Goal: Check status: Check status

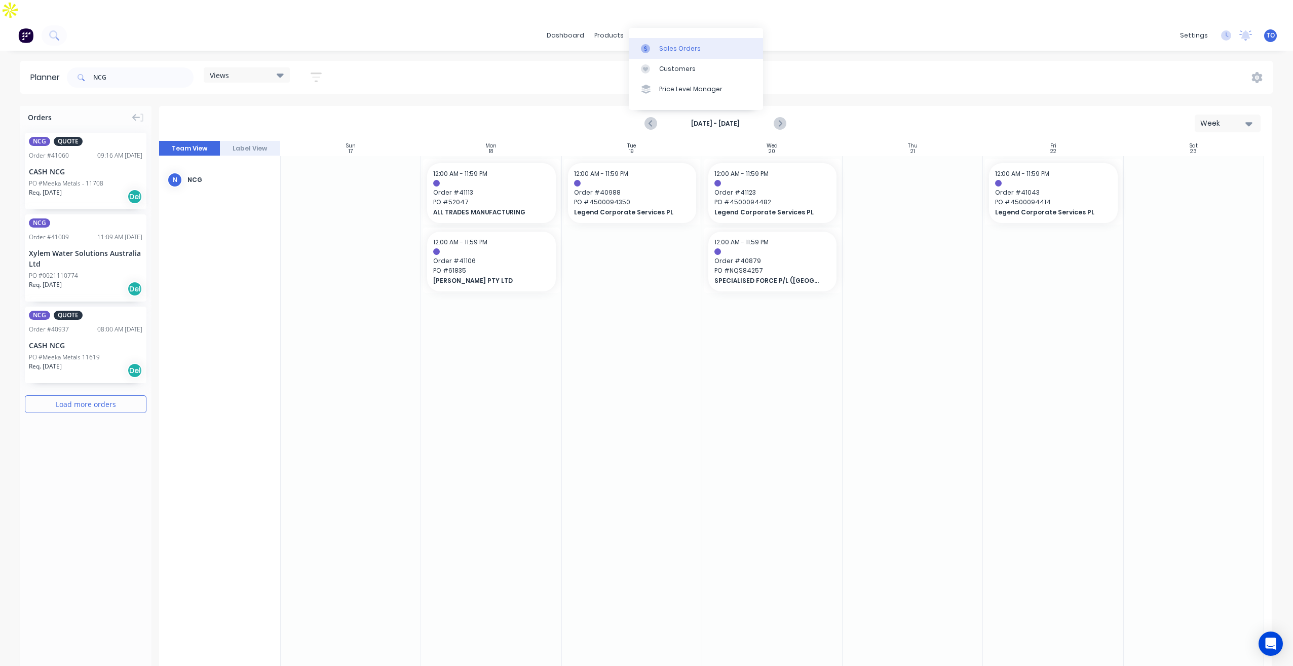
click at [683, 45] on div "Sales Orders" at bounding box center [680, 48] width 42 height 9
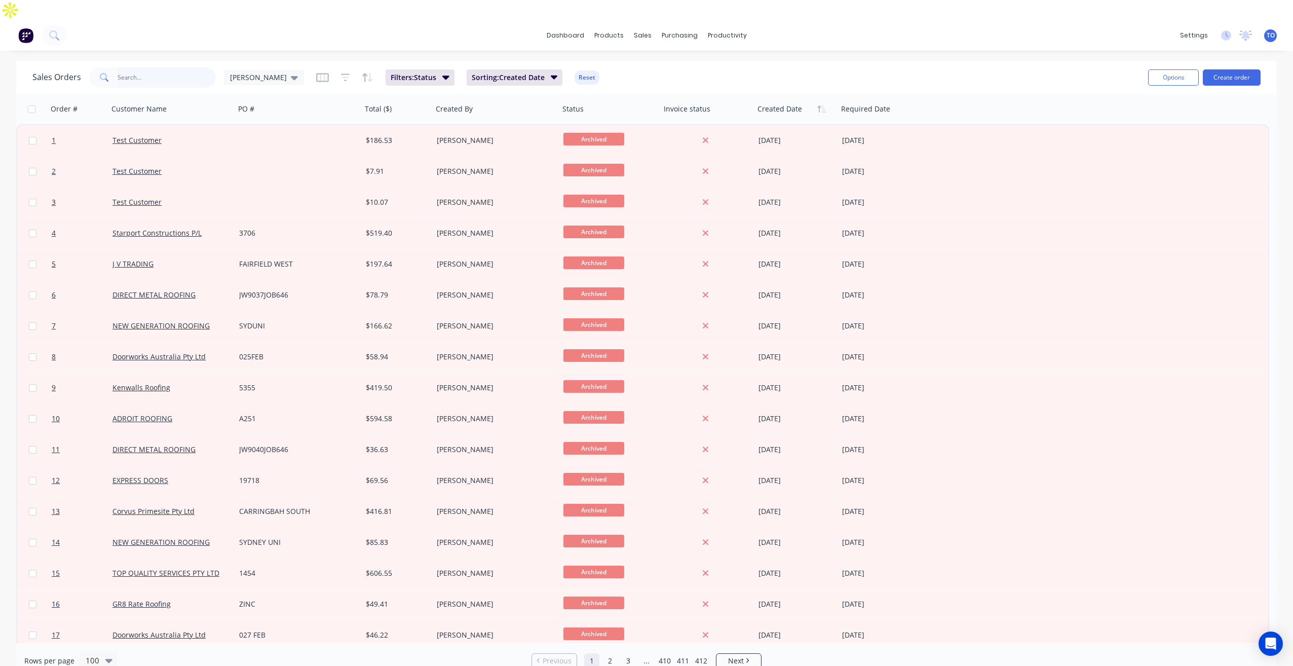
click at [163, 67] on input "text" at bounding box center [167, 77] width 99 height 20
type input "Bathurst"
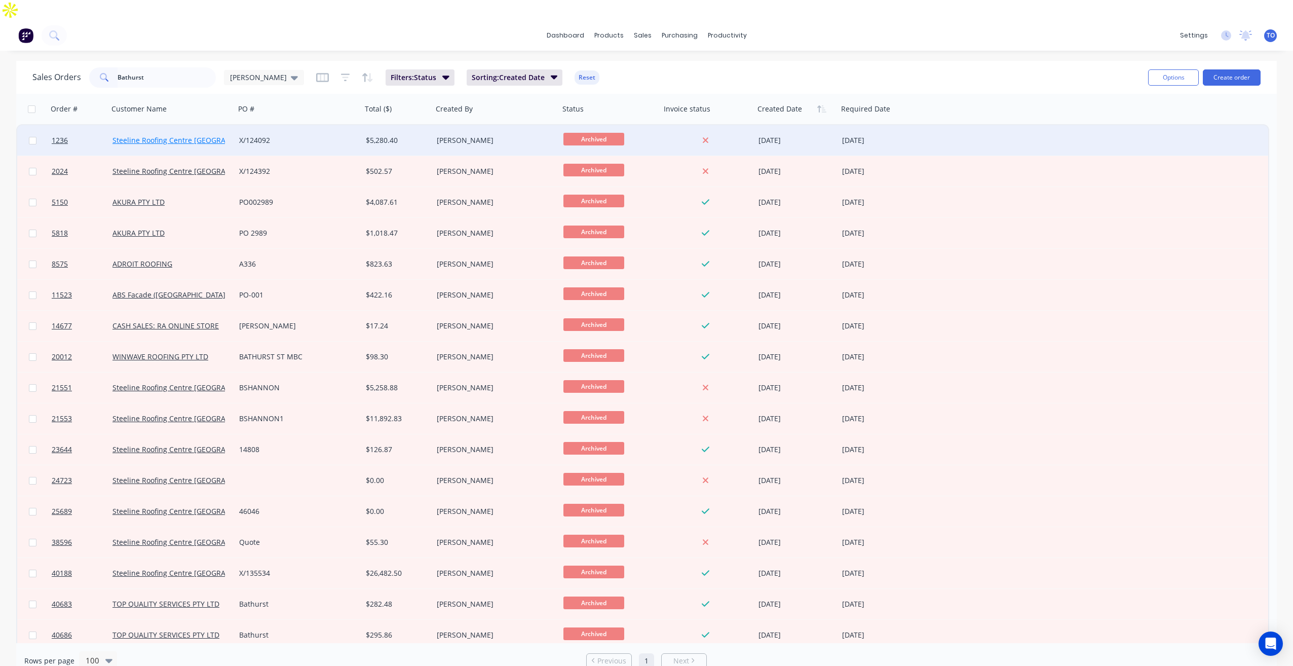
click at [185, 135] on link "Steeline Roofing Centre [GEOGRAPHIC_DATA]" at bounding box center [187, 140] width 151 height 10
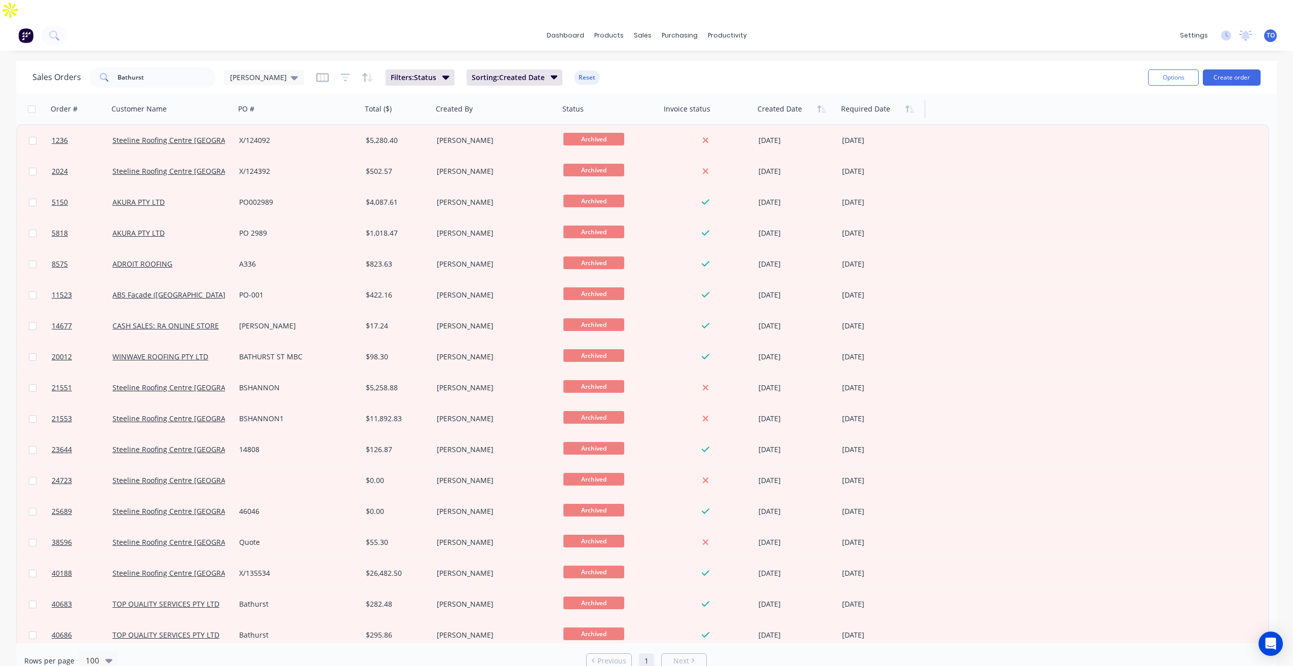
click at [909, 99] on div at bounding box center [879, 109] width 76 height 20
click at [907, 105] on icon "button" at bounding box center [909, 109] width 9 height 8
click at [824, 105] on icon "button" at bounding box center [821, 109] width 9 height 8
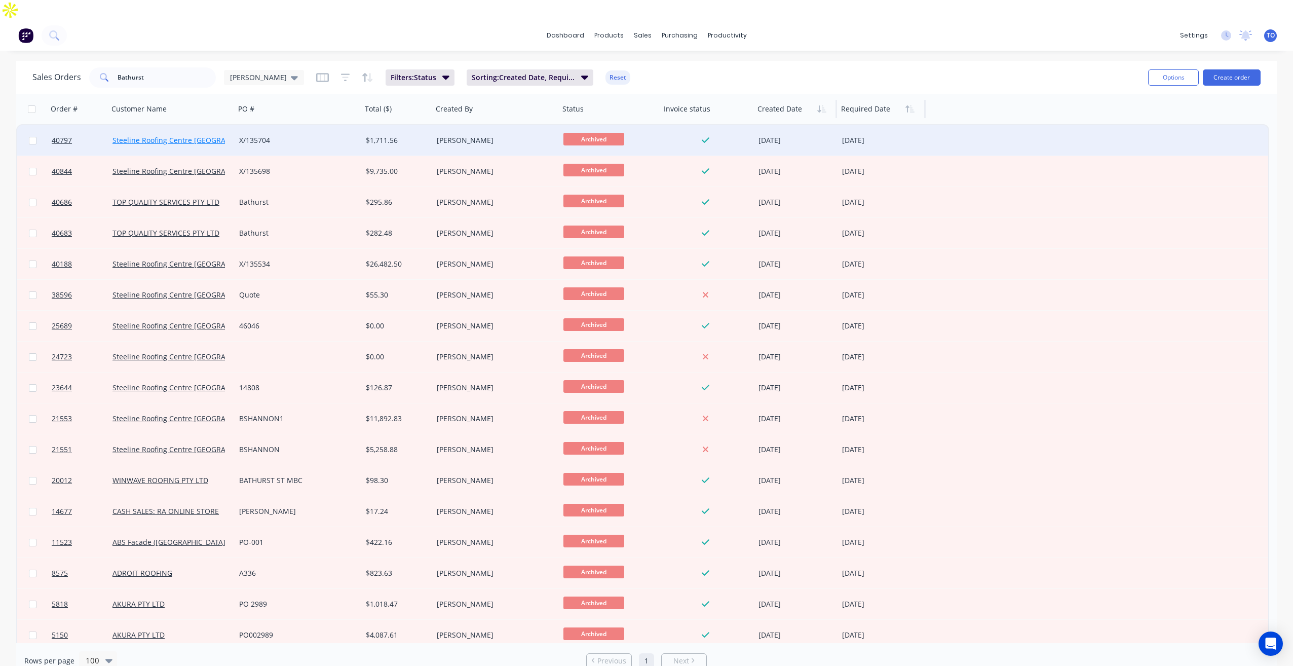
click at [168, 135] on link "Steeline Roofing Centre [GEOGRAPHIC_DATA]" at bounding box center [187, 140] width 151 height 10
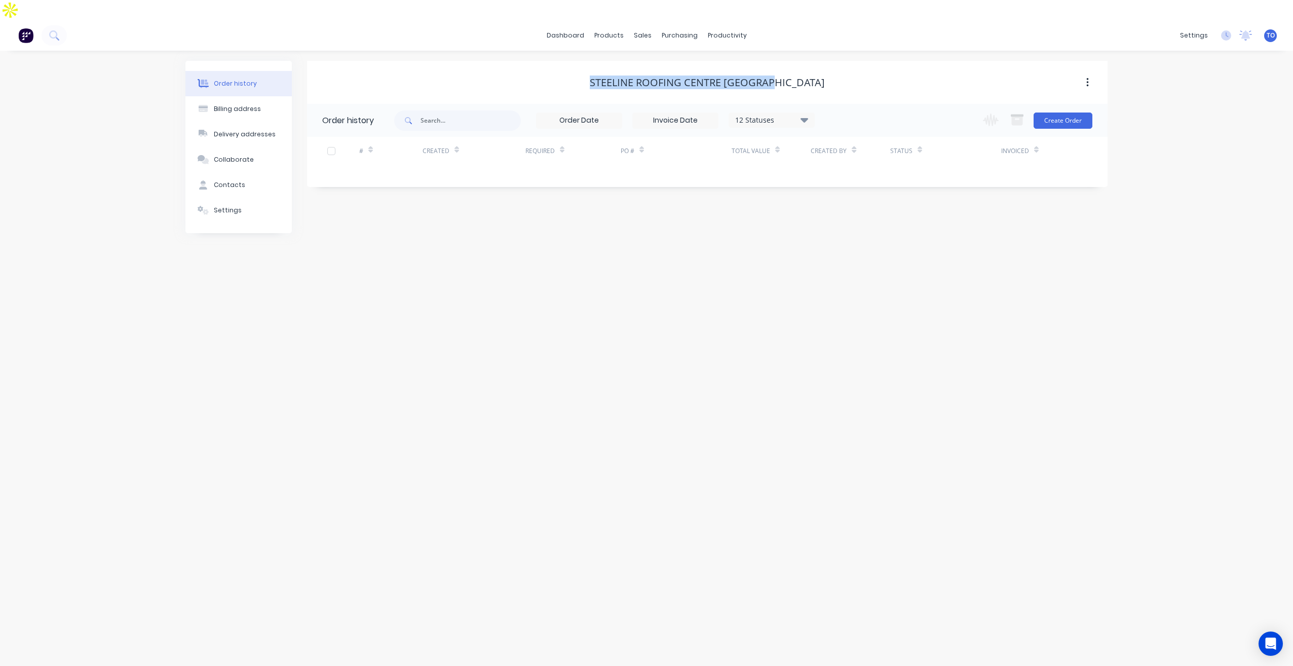
drag, startPoint x: 800, startPoint y: 61, endPoint x: 599, endPoint y: 63, distance: 200.6
click at [599, 76] on div "Steeline Roofing Centre [GEOGRAPHIC_DATA]" at bounding box center [707, 82] width 800 height 12
copy div "Steeline Roofing Centre [GEOGRAPHIC_DATA]"
click at [746, 76] on link "Planner" at bounding box center [766, 69] width 134 height 20
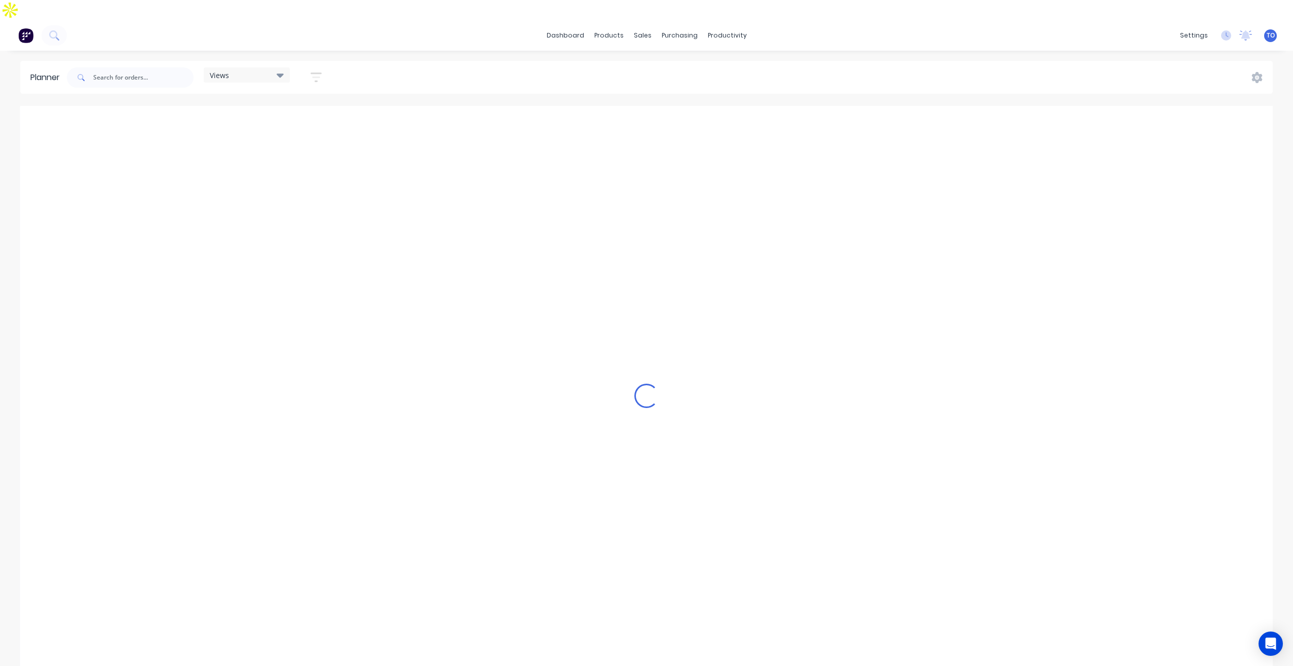
scroll to position [0, 1784]
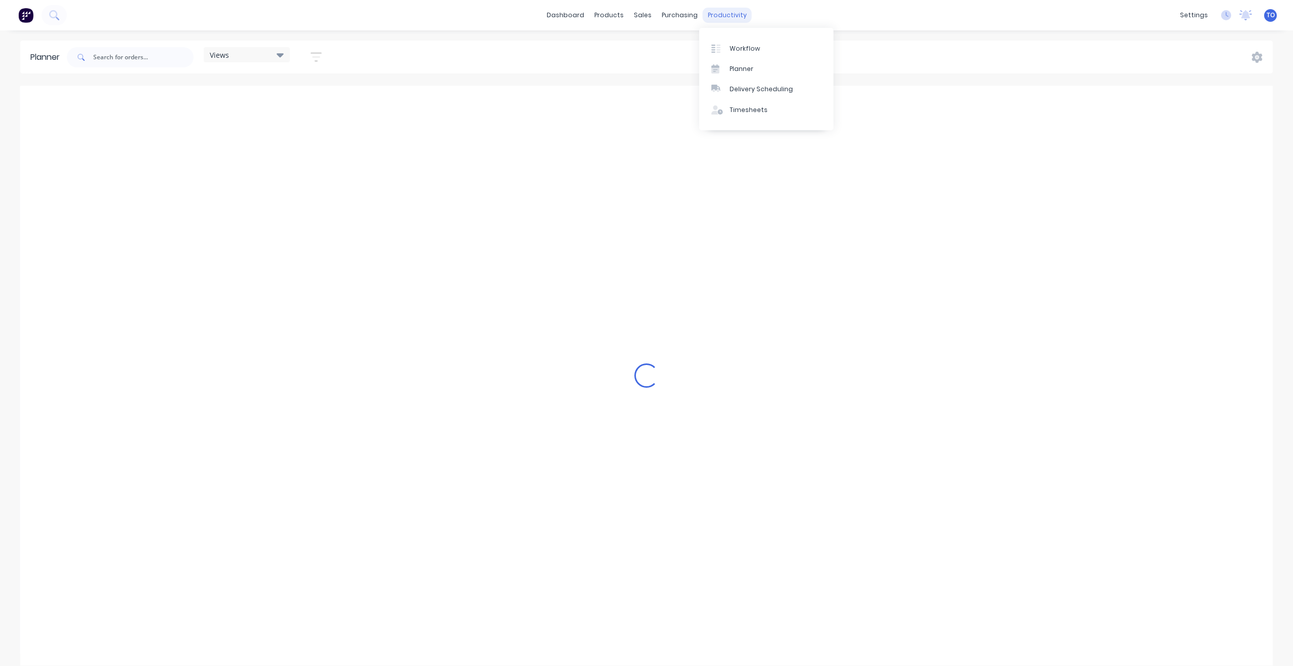
scroll to position [0, 1784]
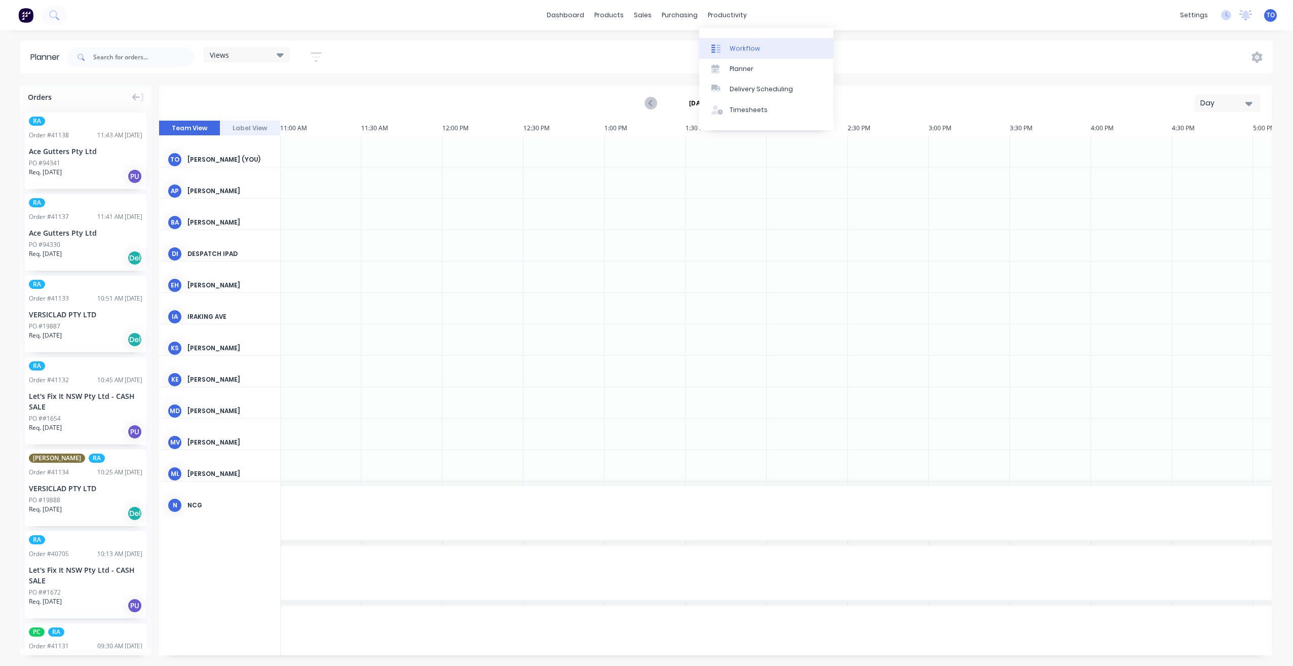
click at [745, 51] on div "Workflow" at bounding box center [744, 48] width 30 height 9
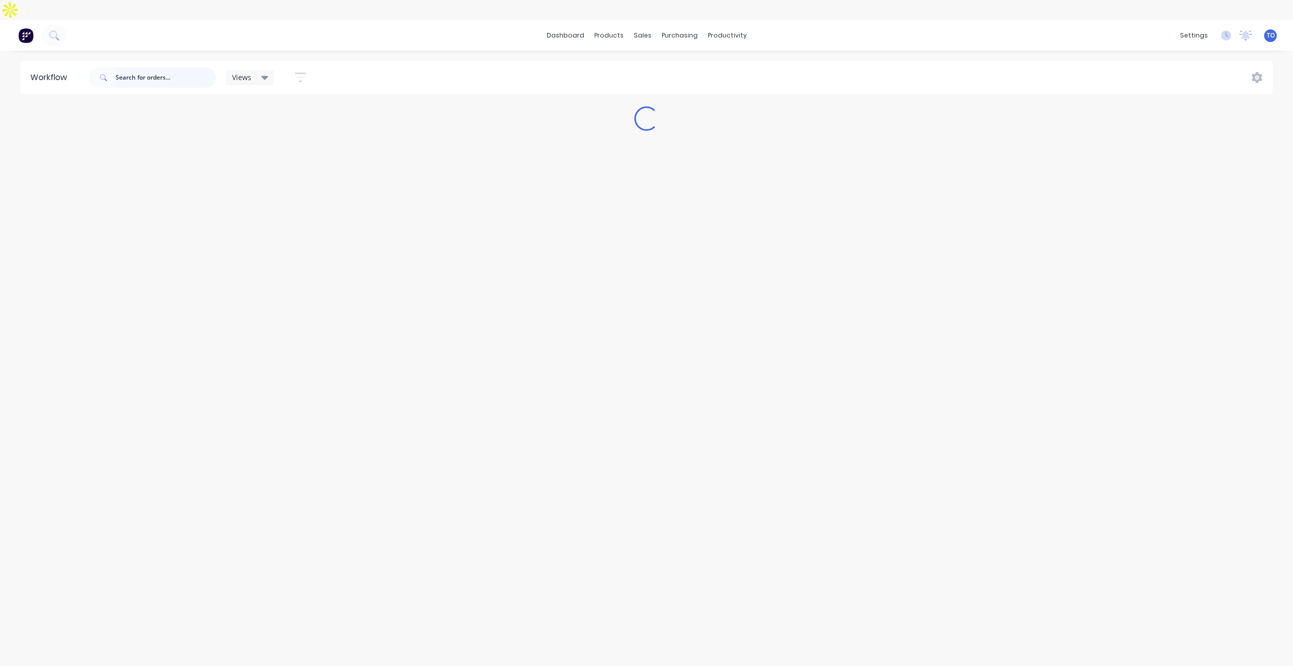
click at [162, 67] on input "text" at bounding box center [165, 77] width 100 height 20
paste input "41084"
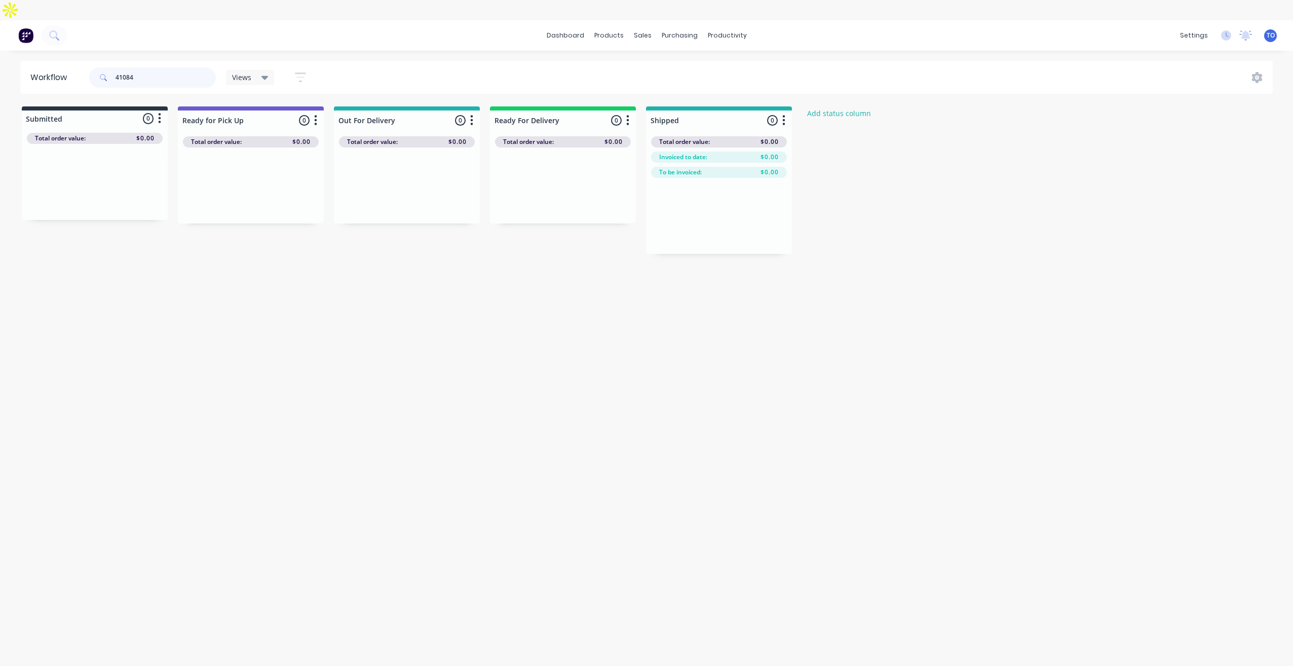
click at [159, 67] on input "41084" at bounding box center [165, 77] width 100 height 20
type input "41084"
click at [213, 34] on div "dashboard products sales purchasing productivity dashboard products Product Cat…" at bounding box center [646, 322] width 1293 height 605
click at [120, 185] on p "AAA Premier Roofing" at bounding box center [95, 189] width 128 height 9
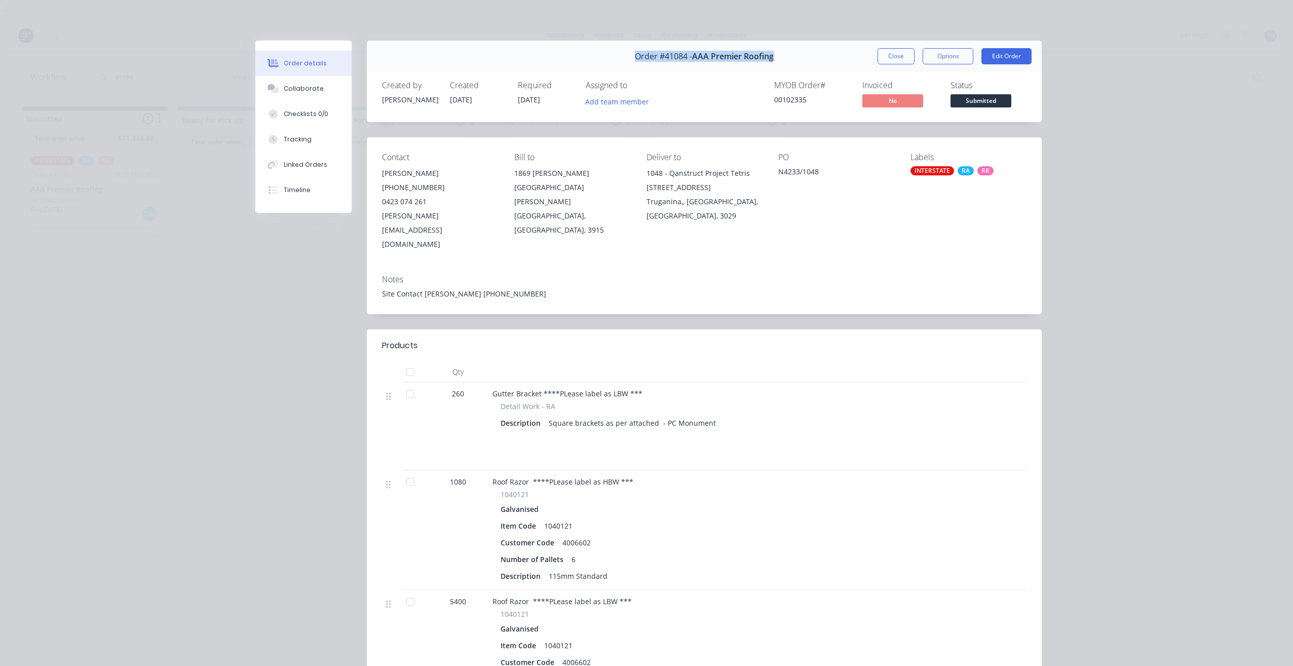
drag, startPoint x: 773, startPoint y: 58, endPoint x: 633, endPoint y: 61, distance: 139.8
click at [633, 61] on div "Order #41084 - AAA Premier Roofing Close Options Edit Order" at bounding box center [704, 57] width 675 height 32
copy div "Order #41084 - AAA Premier Roofing"
drag, startPoint x: 758, startPoint y: 203, endPoint x: 643, endPoint y: 202, distance: 115.5
click at [643, 202] on div "Contact Nathan O’Donaghue (03) 5976 1110 0423 074 261 nathan@premierroofing.com…" at bounding box center [704, 201] width 675 height 129
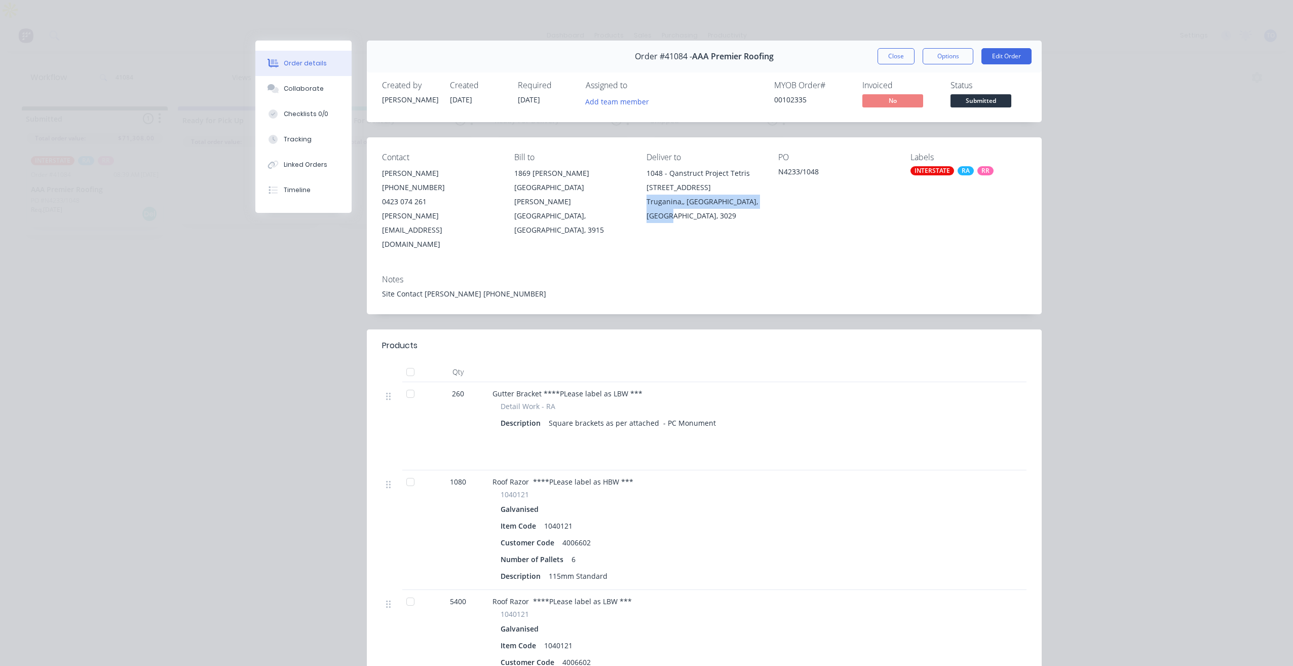
copy div "Truganina,, Victoria, Australia, 3029"
click at [749, 436] on div "Gutter Bracket ****PLease label as LBW *** Detail Work - RA Description Square …" at bounding box center [690, 426] width 405 height 88
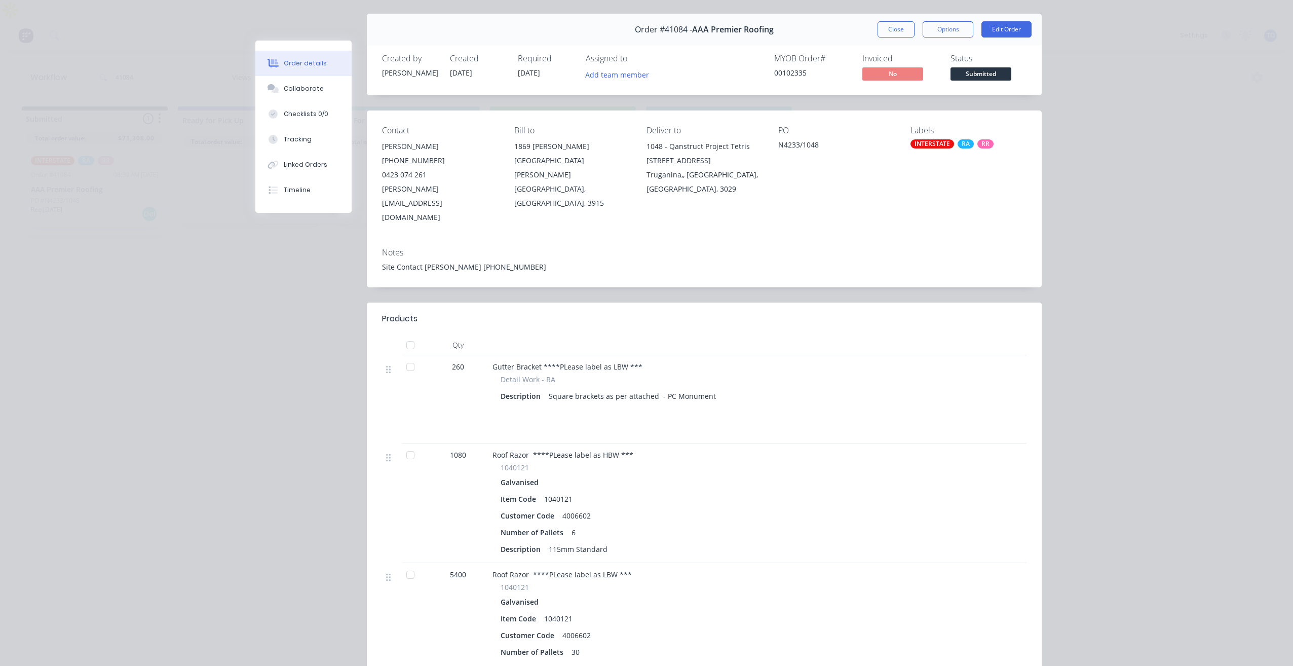
scroll to position [51, 0]
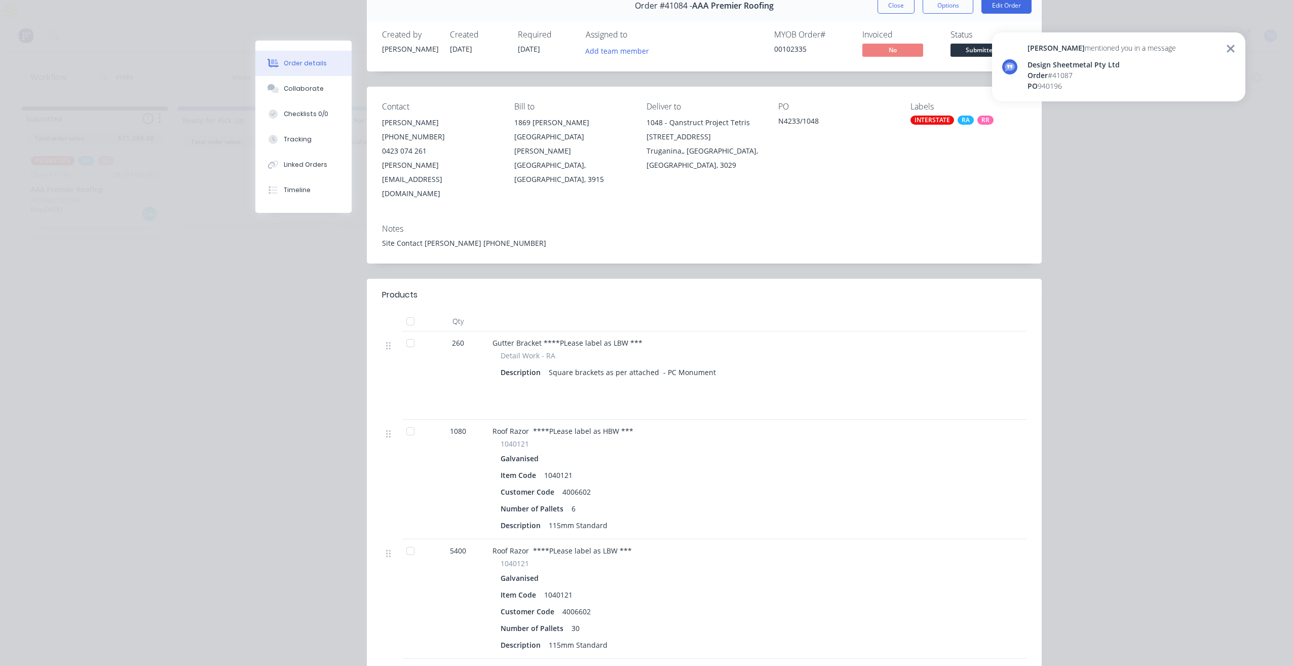
click at [1231, 46] on icon at bounding box center [1230, 49] width 9 height 12
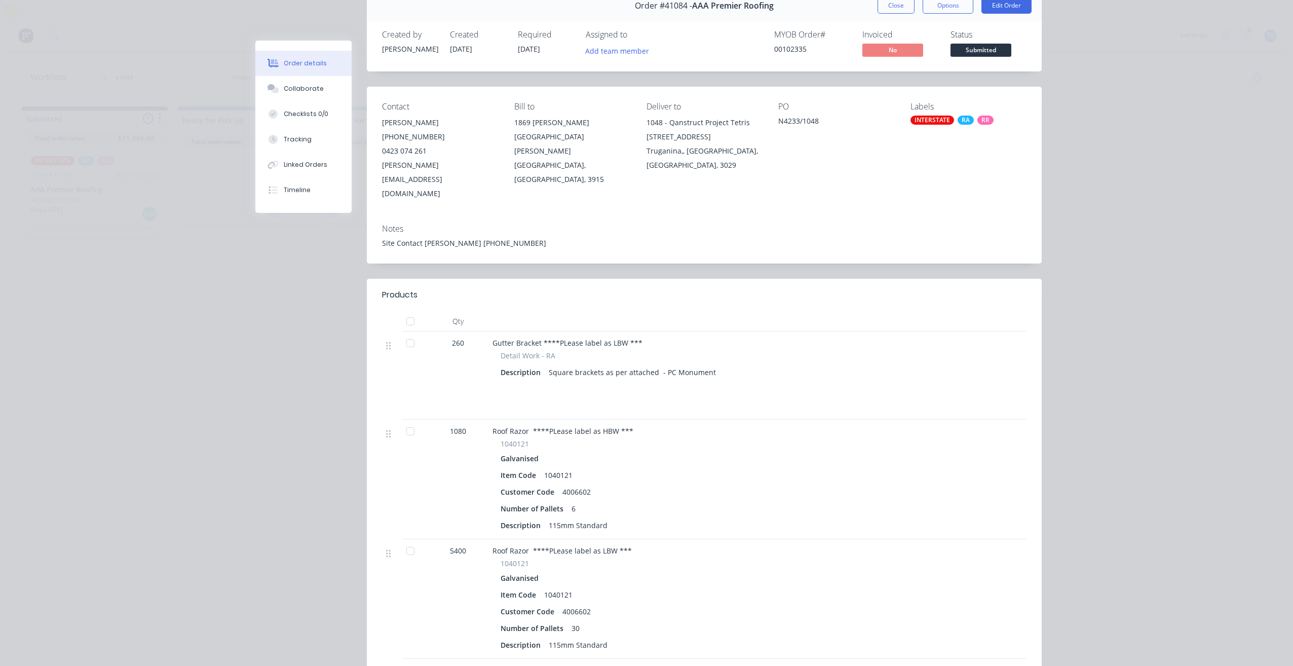
click at [1124, 162] on div "Order details Collaborate Checklists 0/0 Tracking Linked Orders Timeline Order …" at bounding box center [646, 333] width 1293 height 666
